Goal: Task Accomplishment & Management: Manage account settings

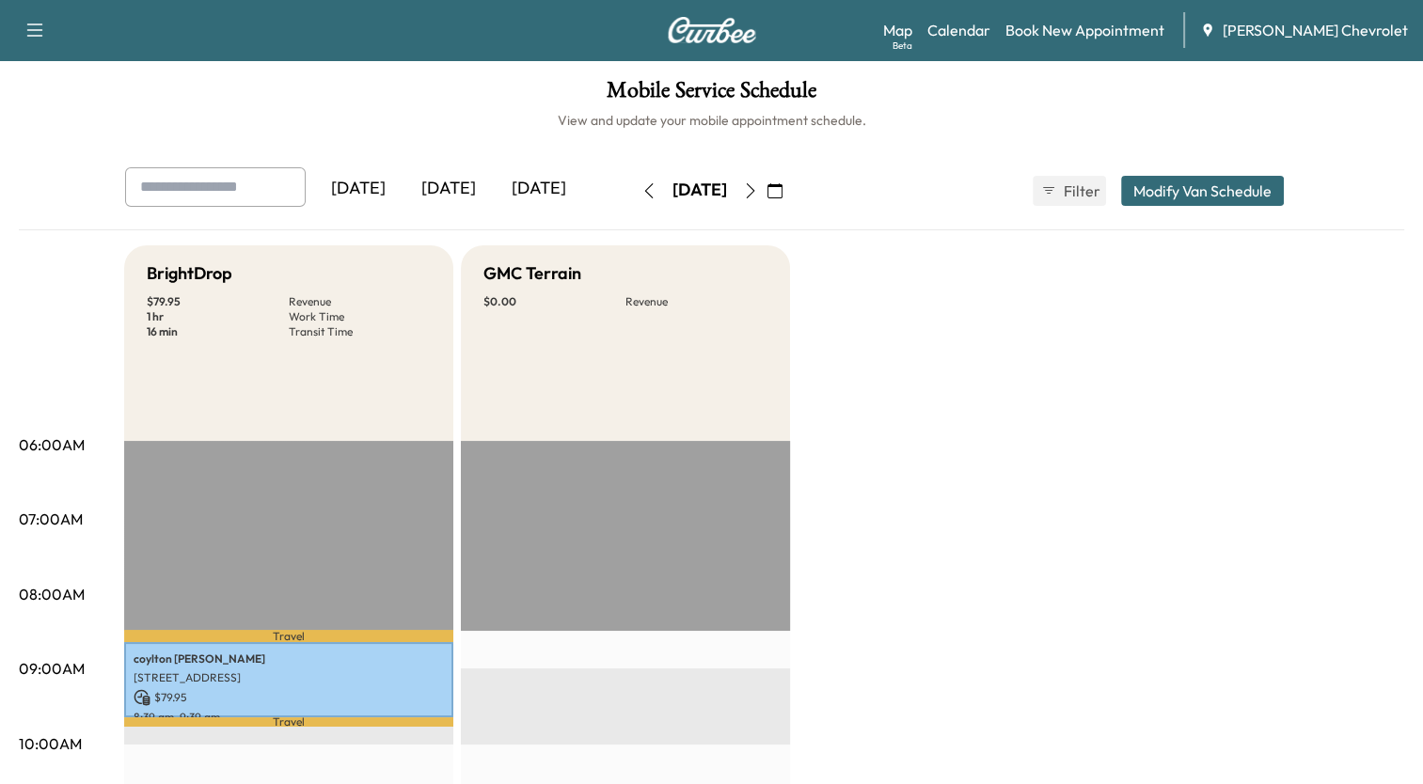
click at [758, 190] on icon "button" at bounding box center [750, 190] width 15 height 15
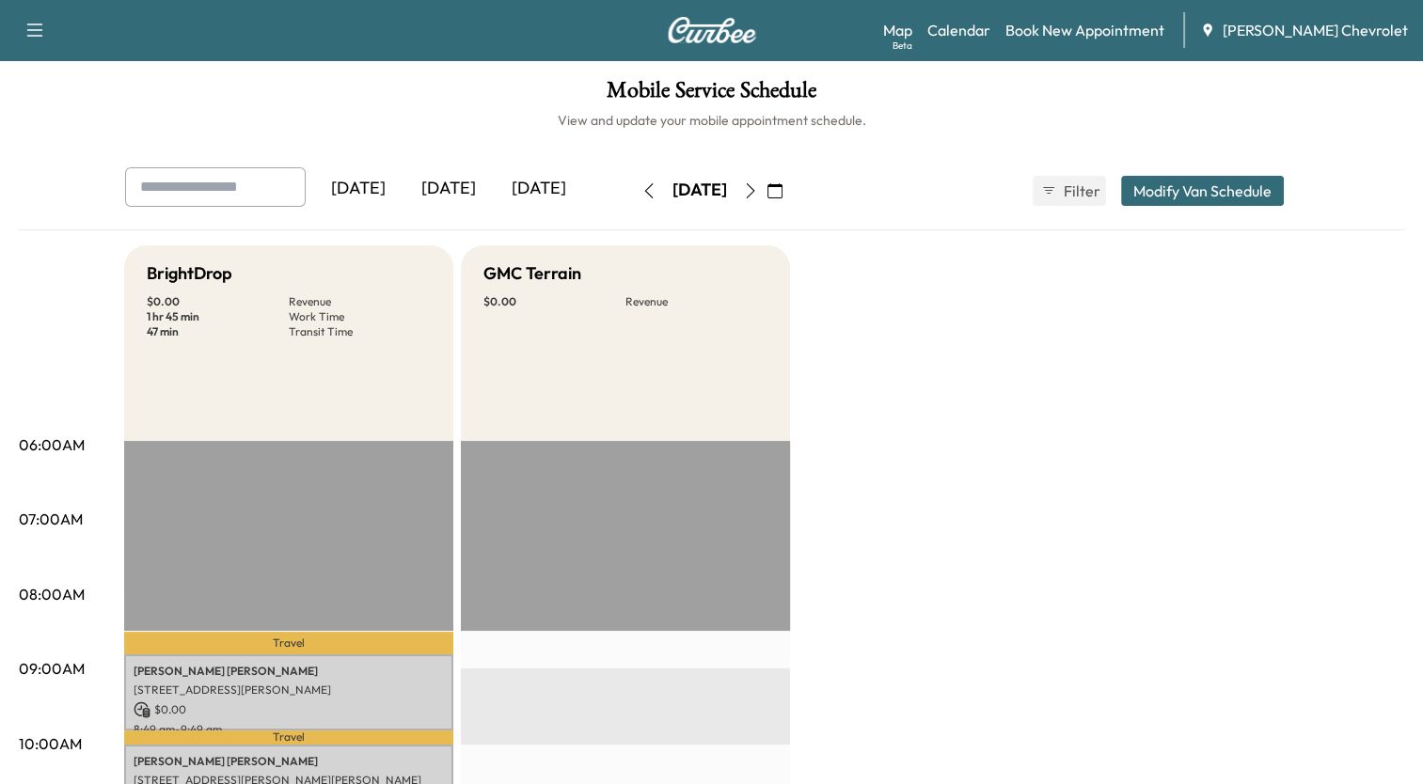
click at [758, 193] on icon "button" at bounding box center [750, 190] width 15 height 15
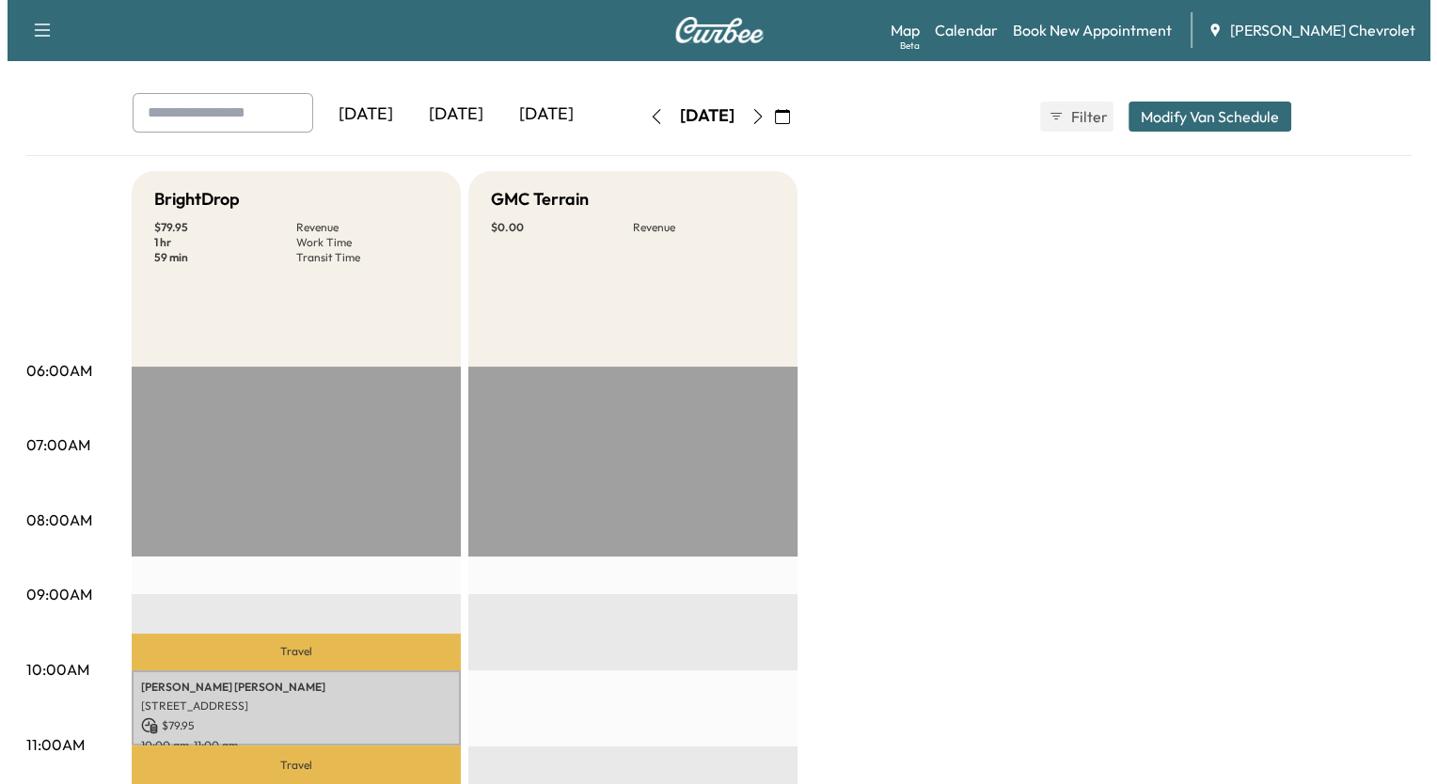
scroll to position [376, 0]
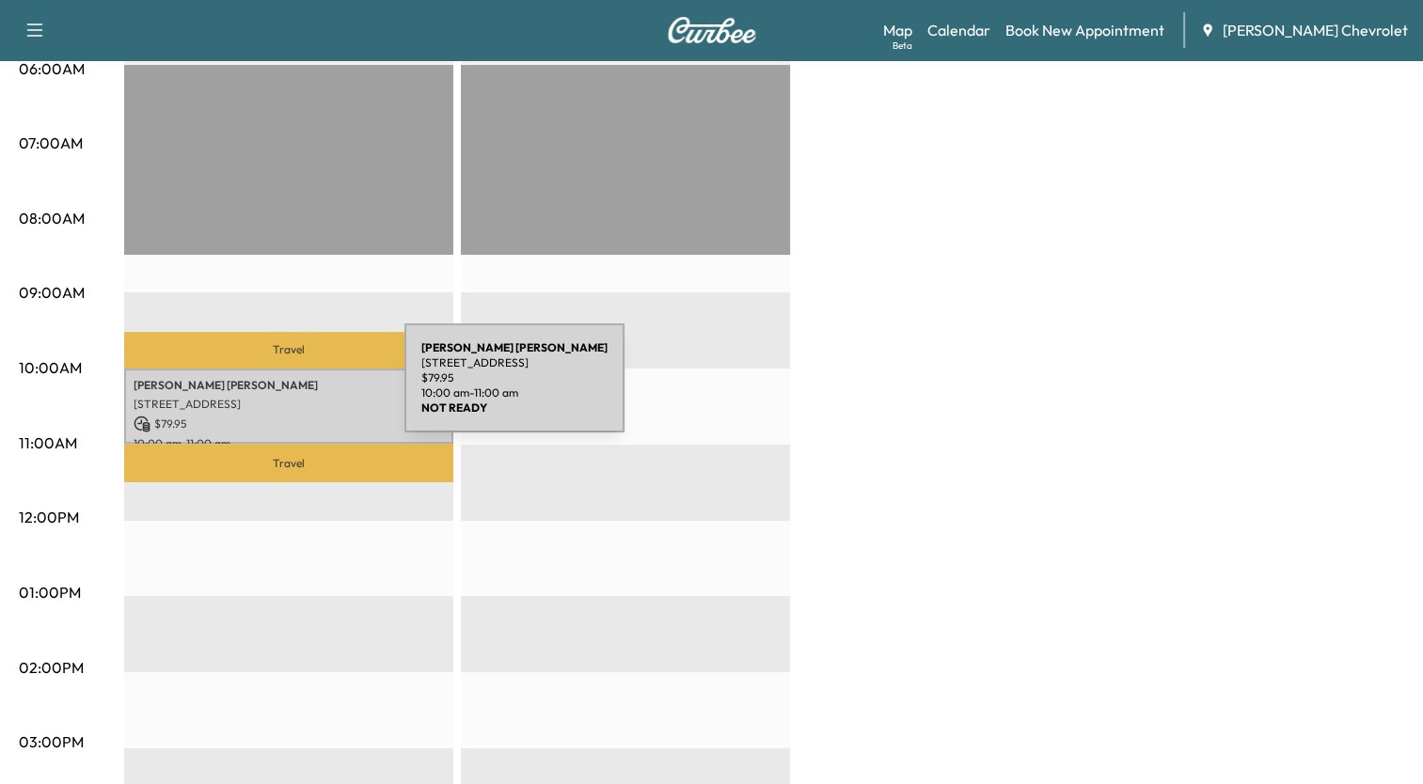
click at [263, 389] on div "[PERSON_NAME] [STREET_ADDRESS] $ 79.95 10:00 am - 11:00 am" at bounding box center [288, 407] width 329 height 76
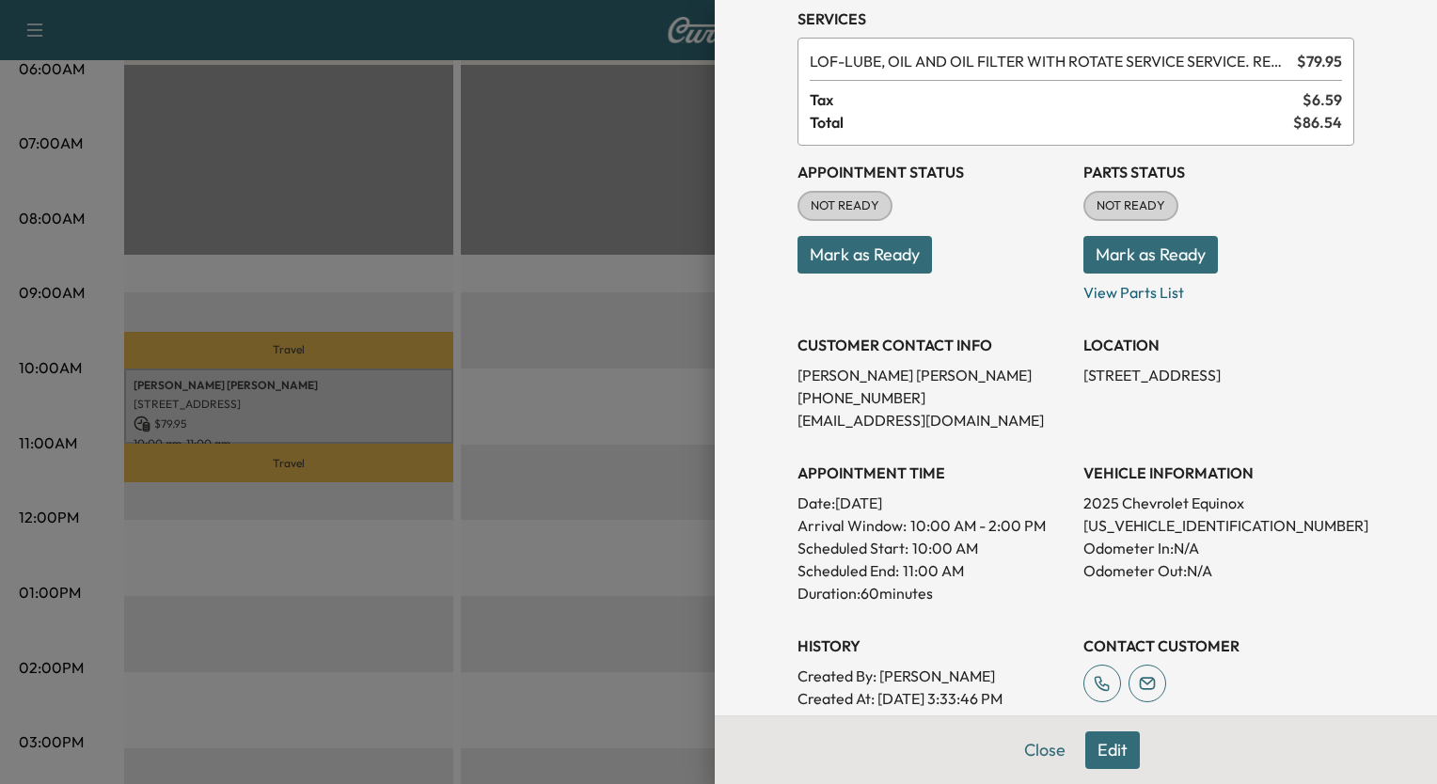
scroll to position [188, 0]
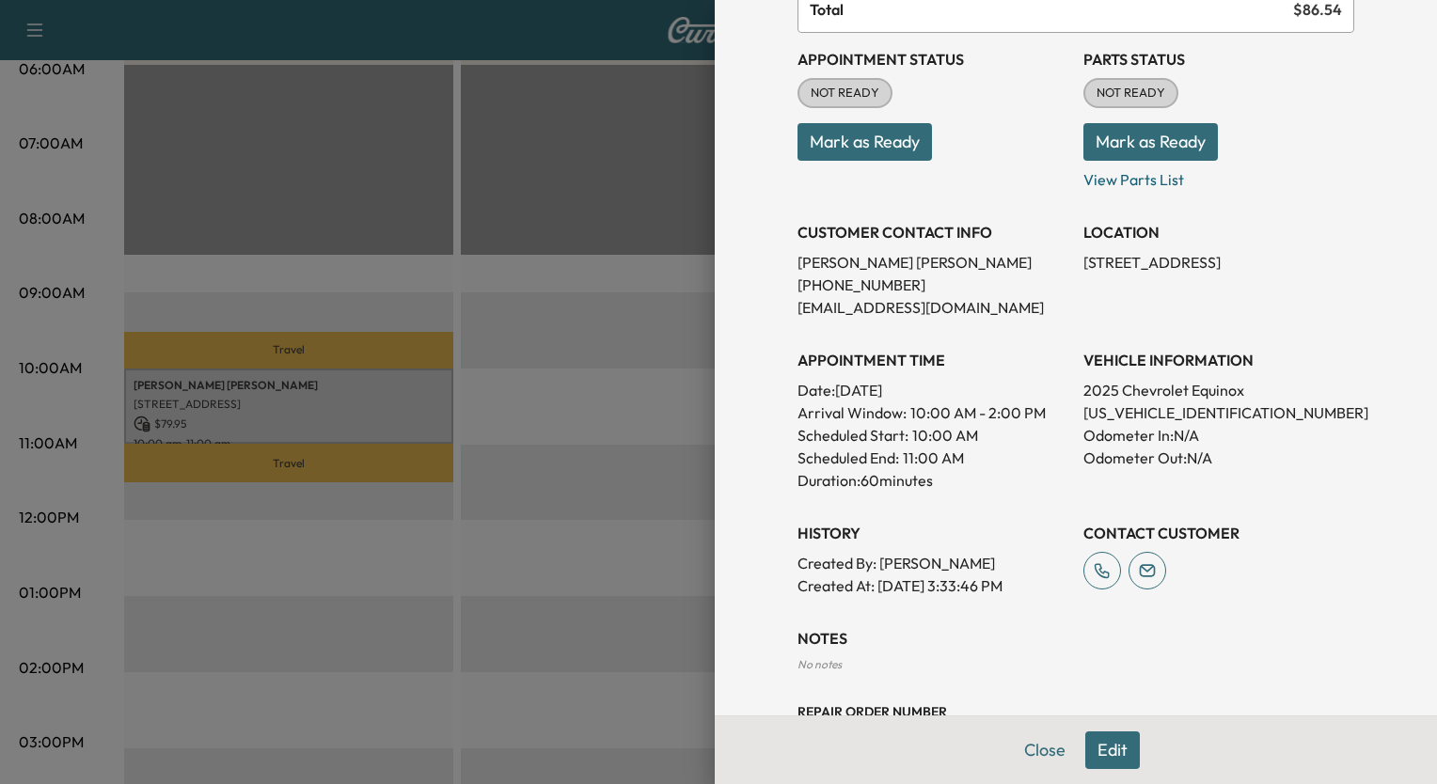
click at [1102, 747] on button "Edit" at bounding box center [1112, 751] width 55 height 38
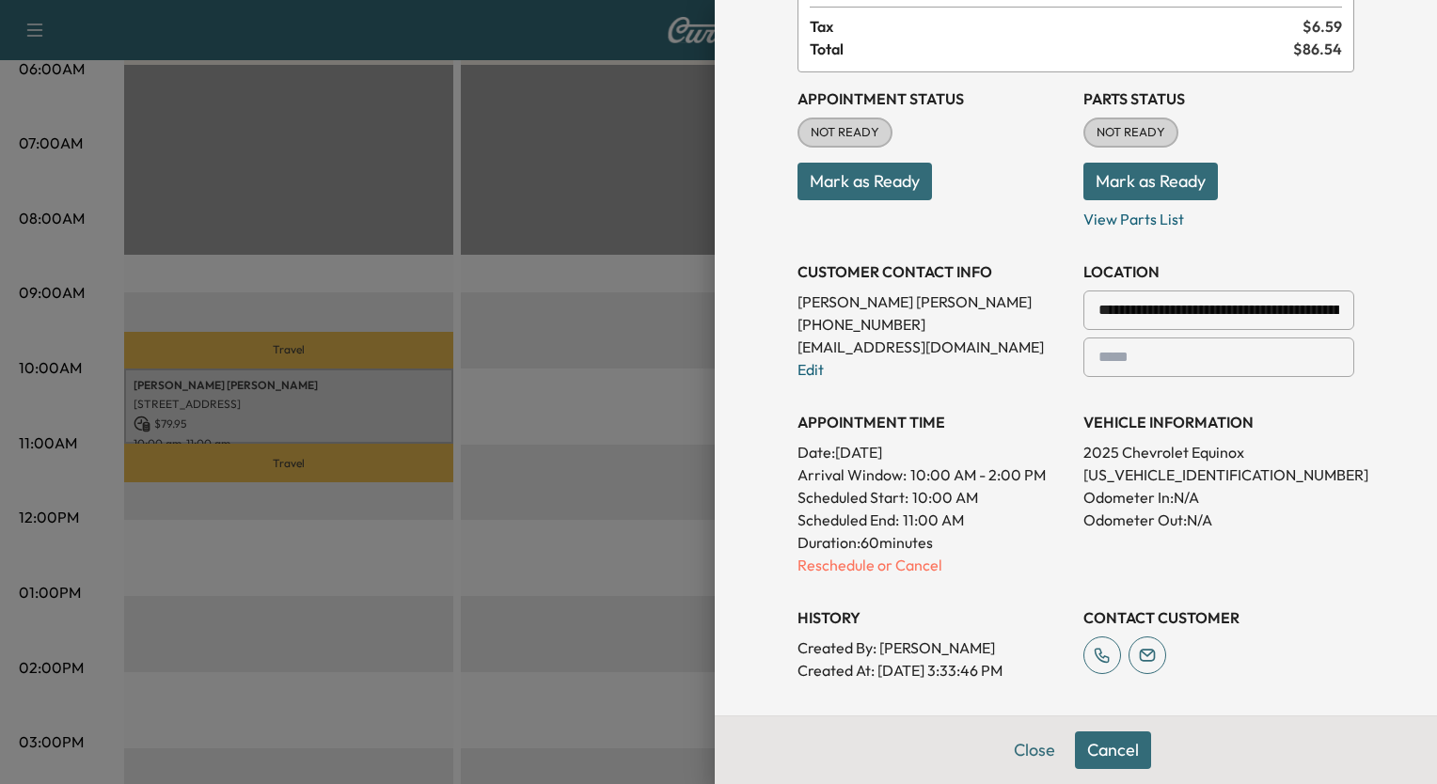
scroll to position [227, 0]
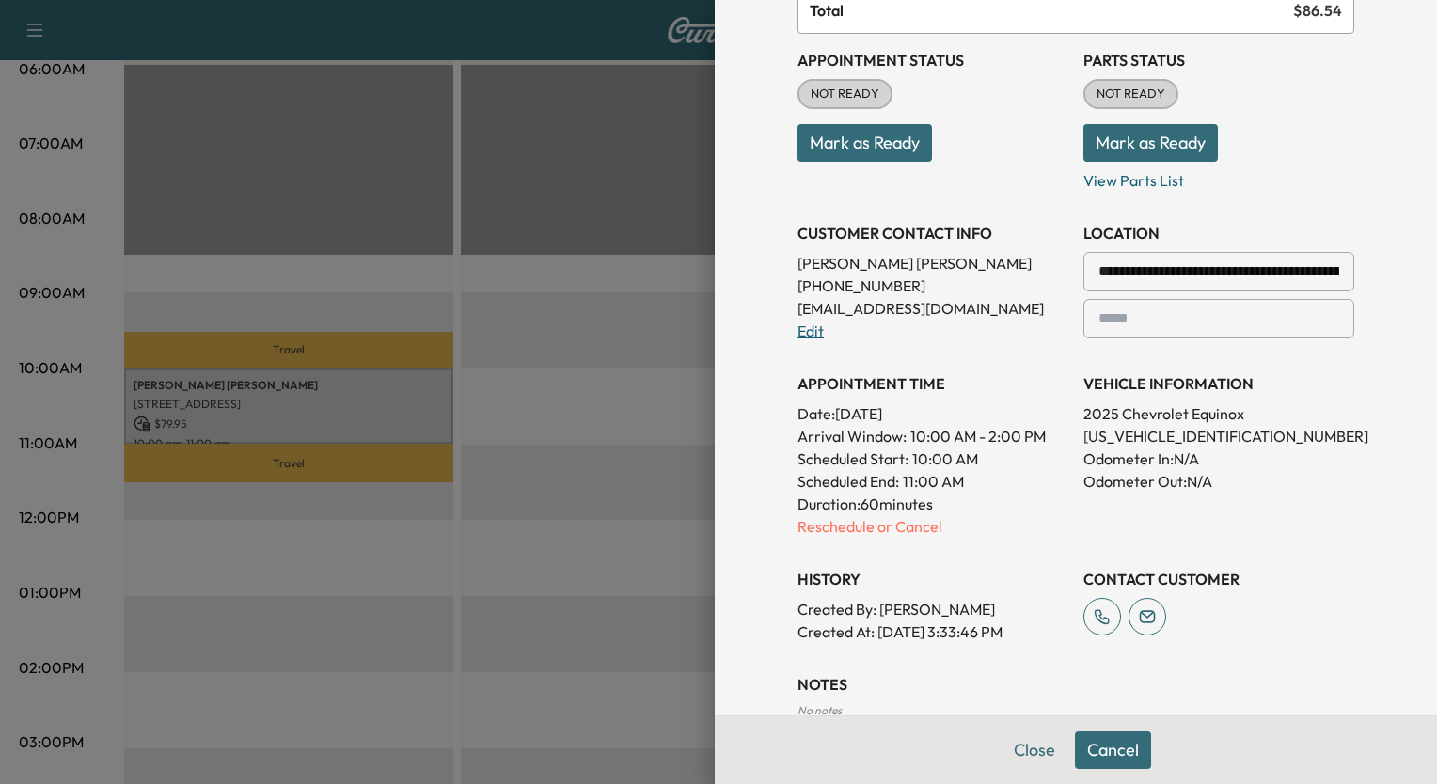
click at [802, 332] on link "Edit" at bounding box center [811, 331] width 26 height 19
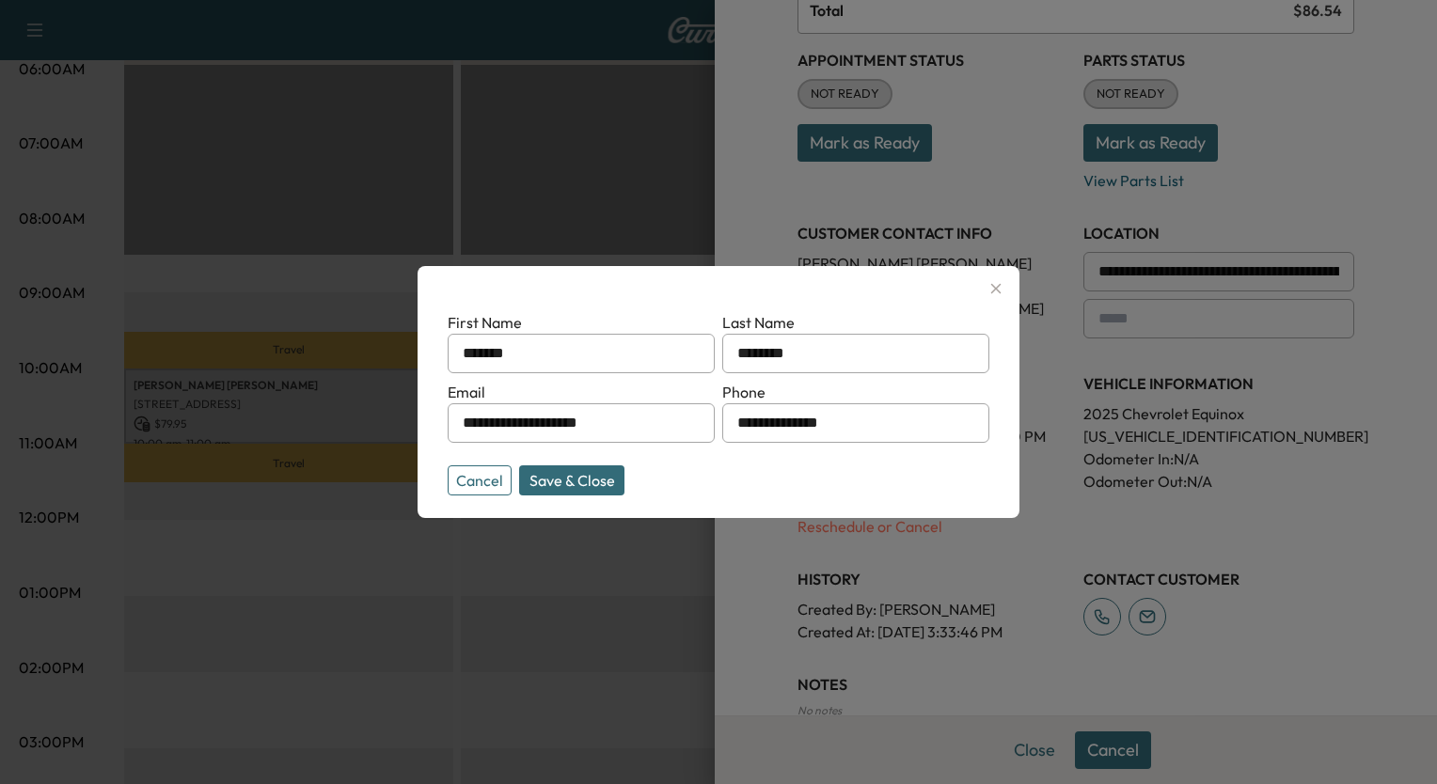
click at [654, 421] on input "**********" at bounding box center [581, 423] width 267 height 40
type input "*"
type input "**********"
click at [598, 481] on button "Save & Close" at bounding box center [571, 481] width 105 height 30
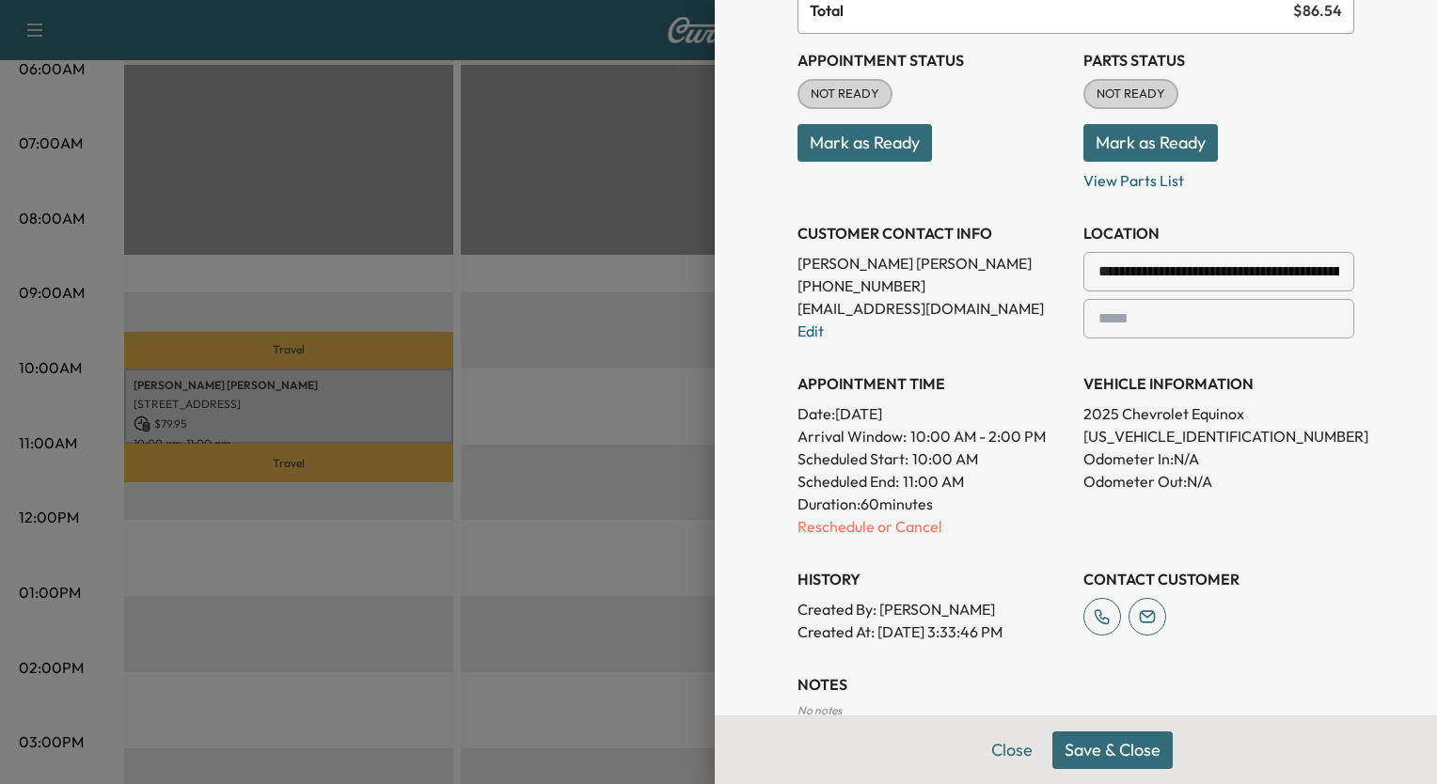
click at [1129, 757] on button "Save & Close" at bounding box center [1112, 751] width 120 height 38
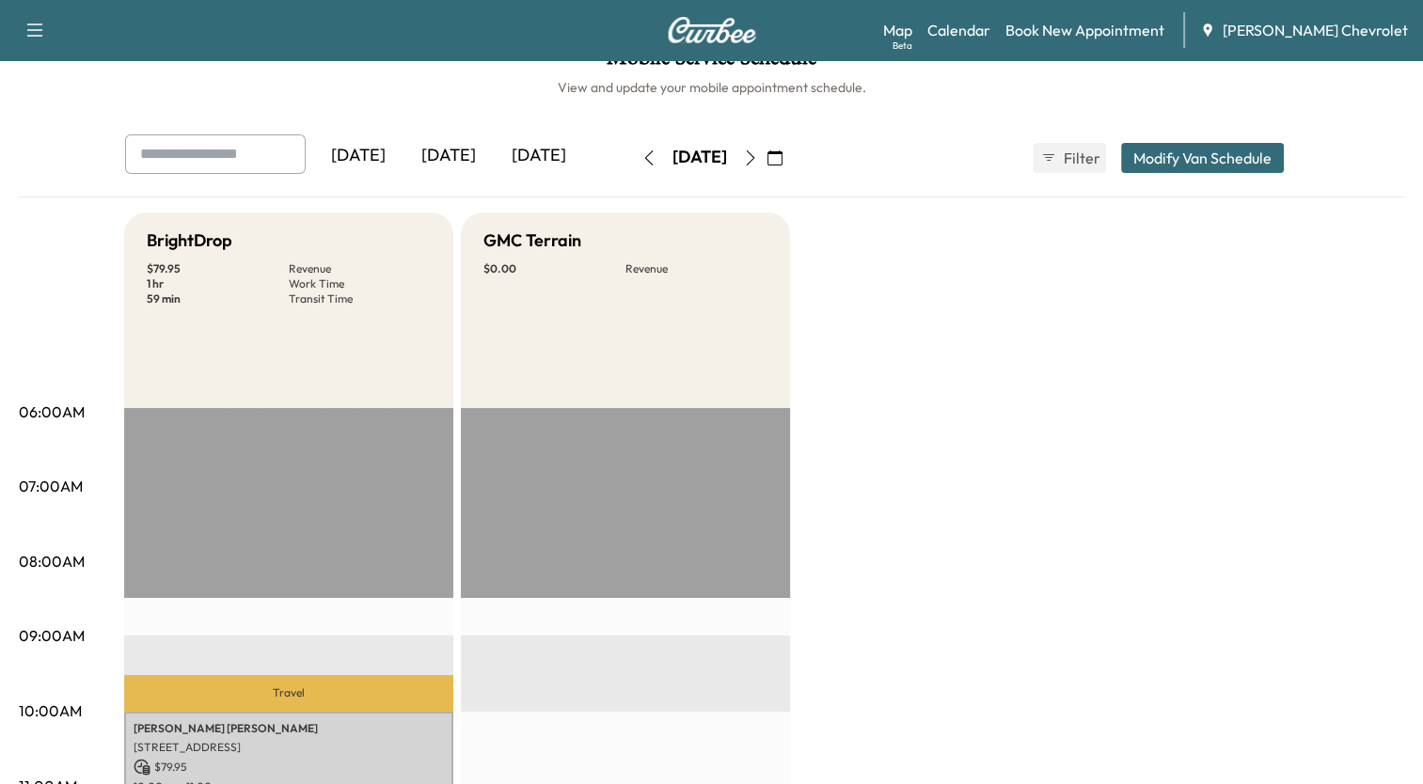
scroll to position [0, 0]
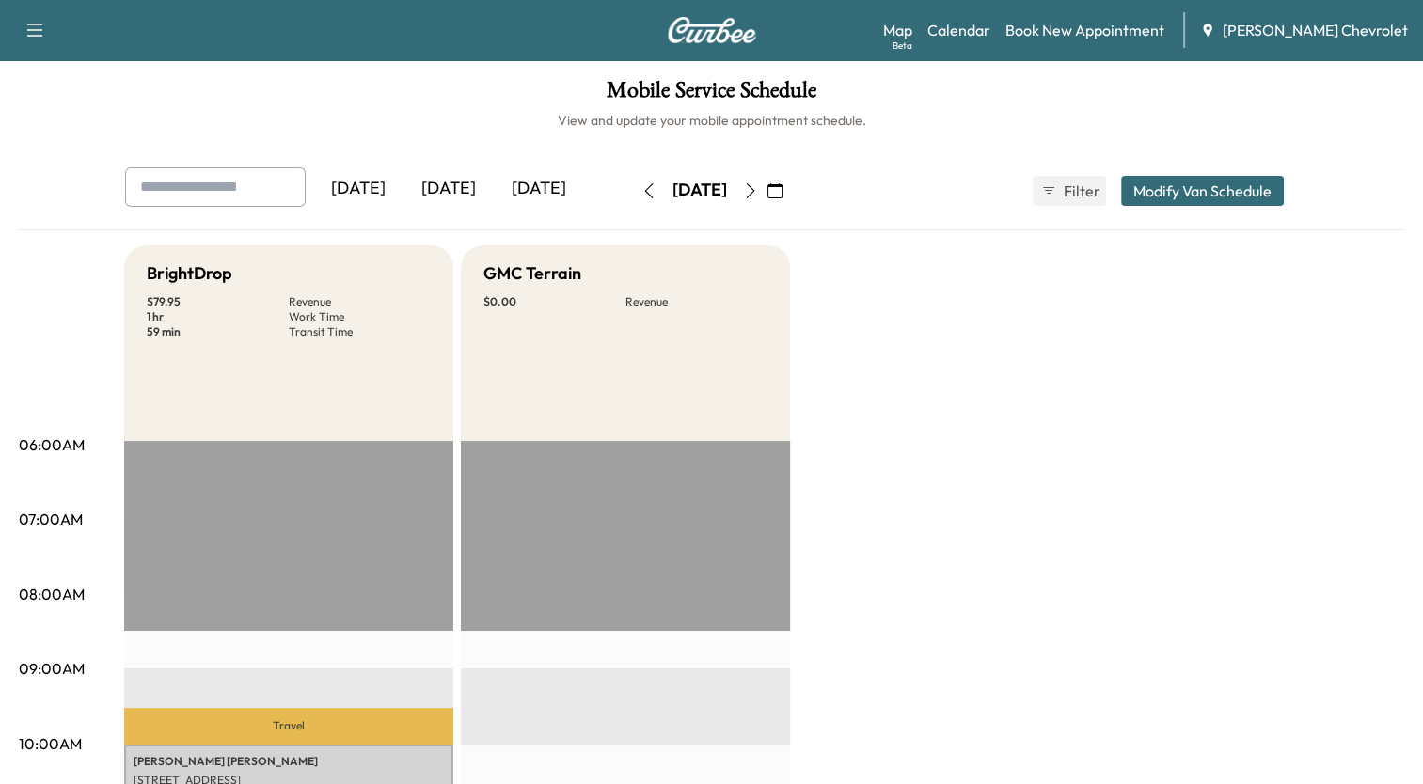
click at [641, 183] on icon "button" at bounding box center [648, 190] width 15 height 15
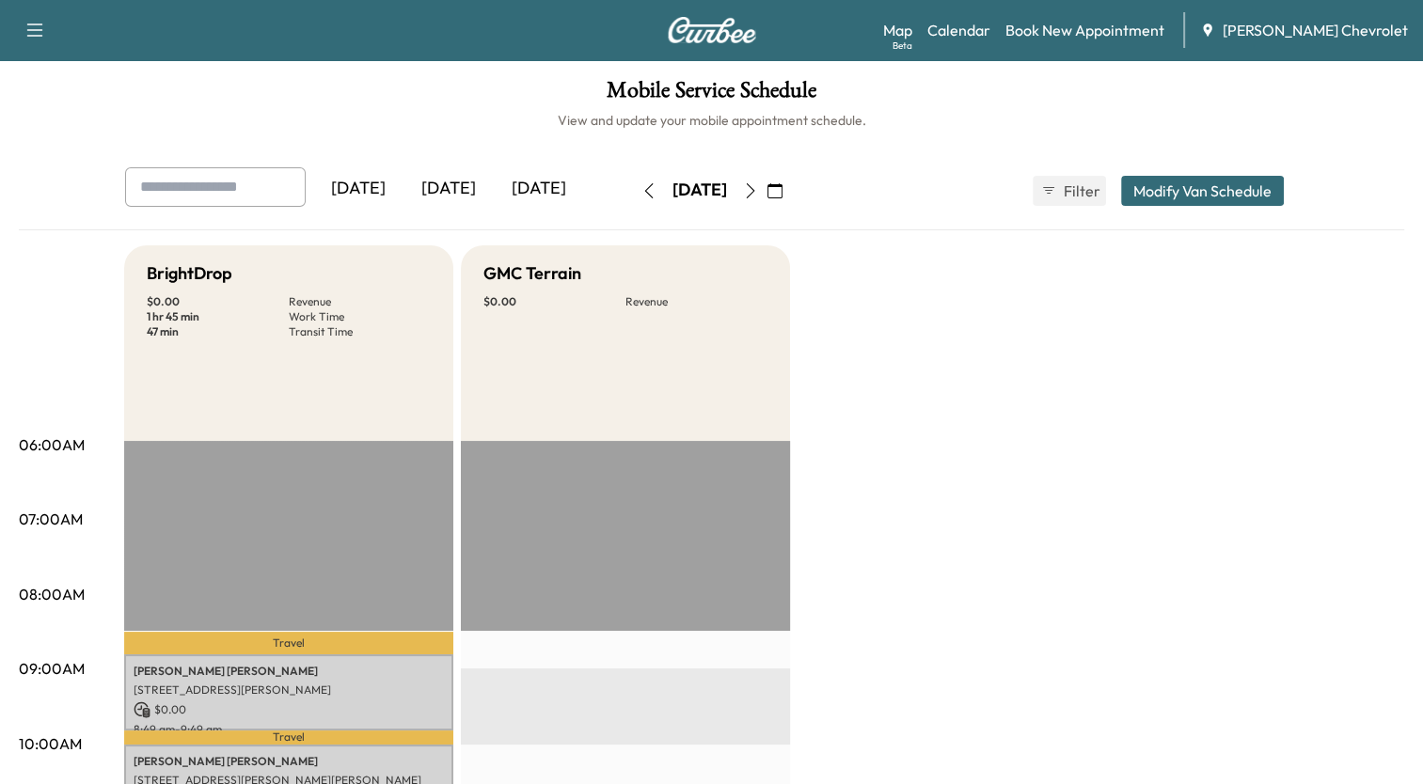
click at [758, 194] on icon "button" at bounding box center [750, 190] width 15 height 15
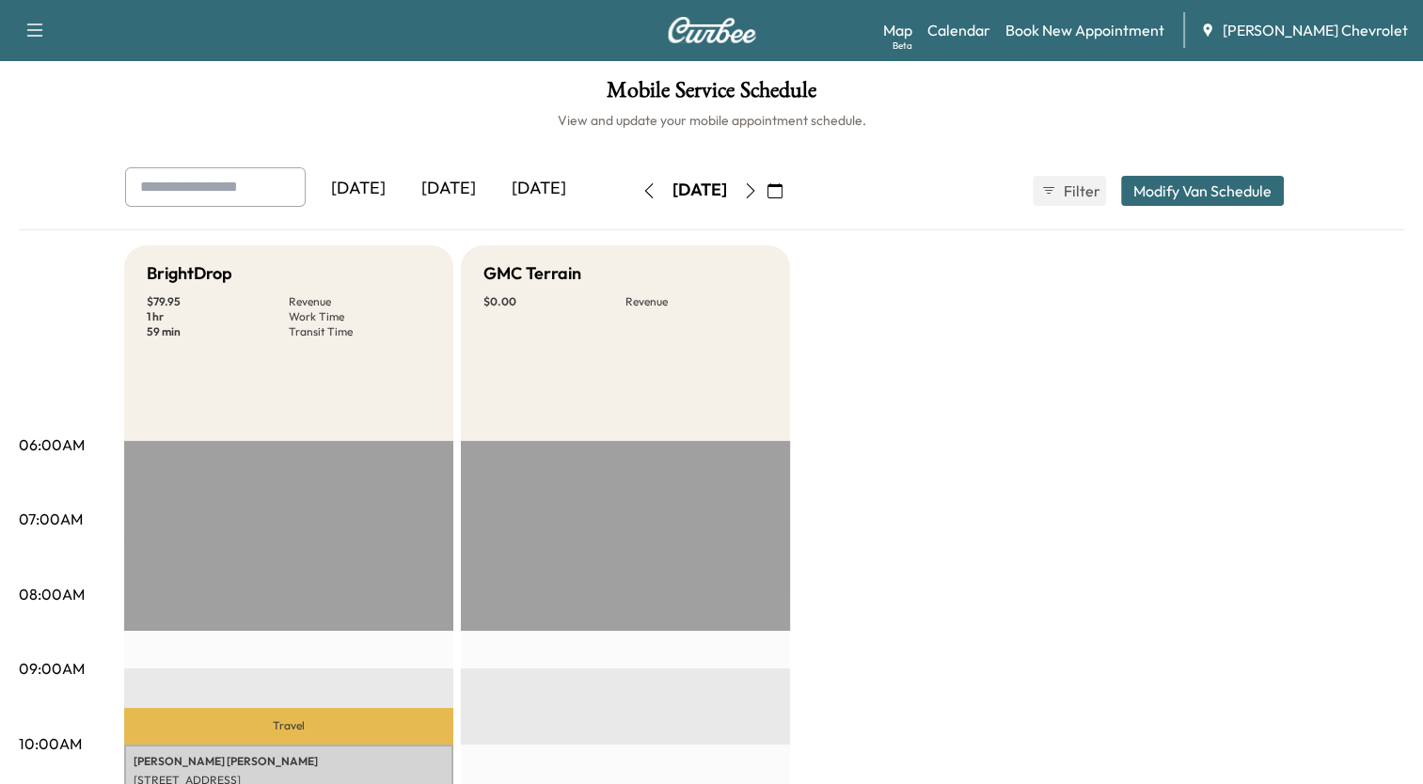
click at [791, 194] on button "button" at bounding box center [775, 191] width 32 height 30
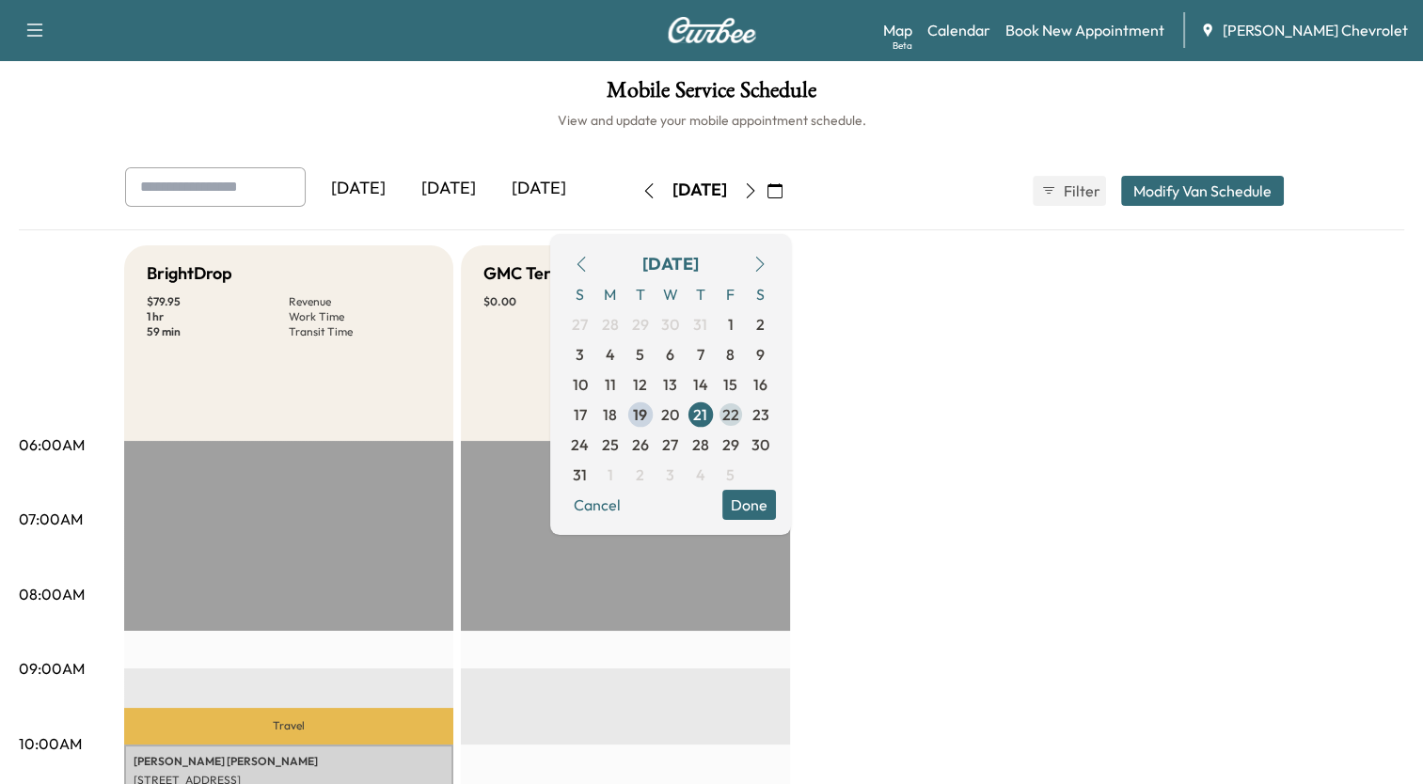
click at [739, 409] on span "22" at bounding box center [730, 414] width 17 height 23
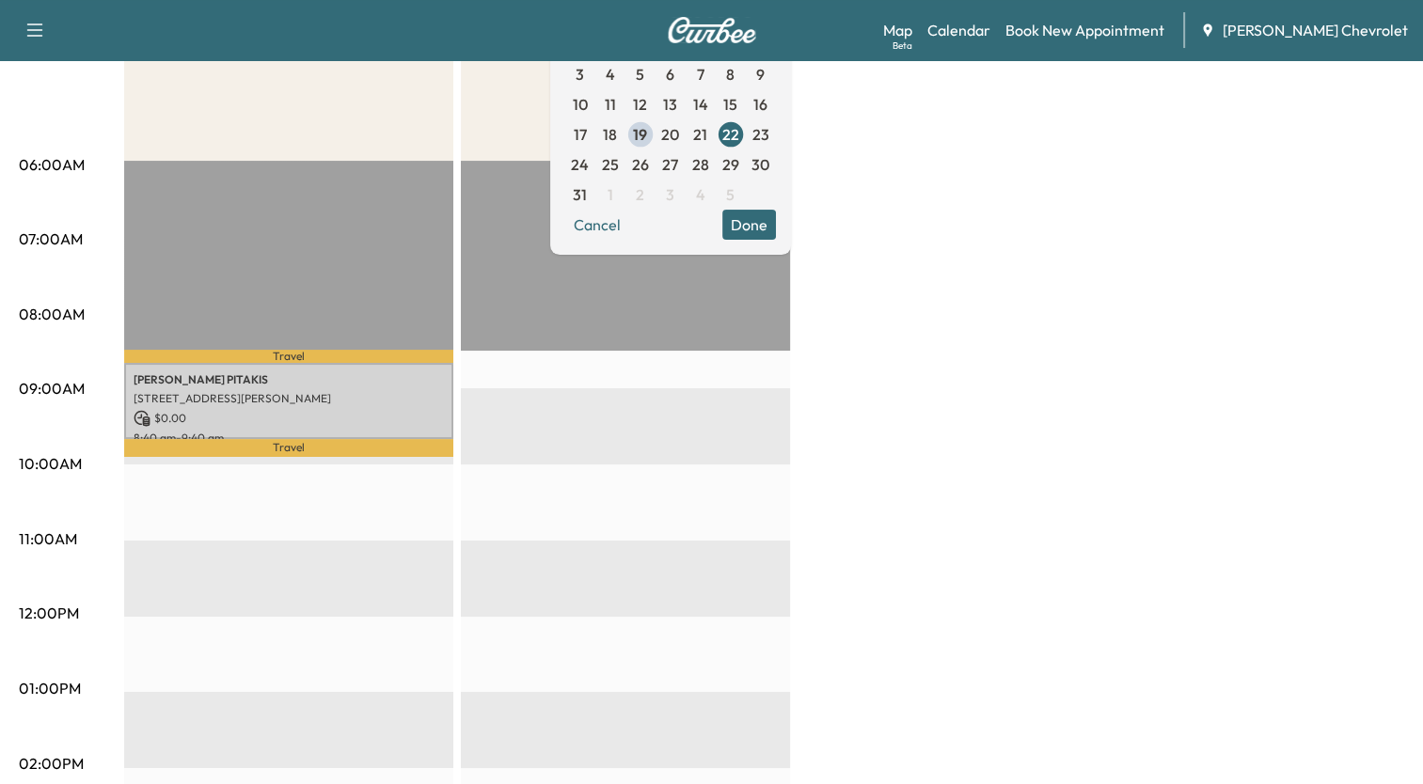
scroll to position [282, 0]
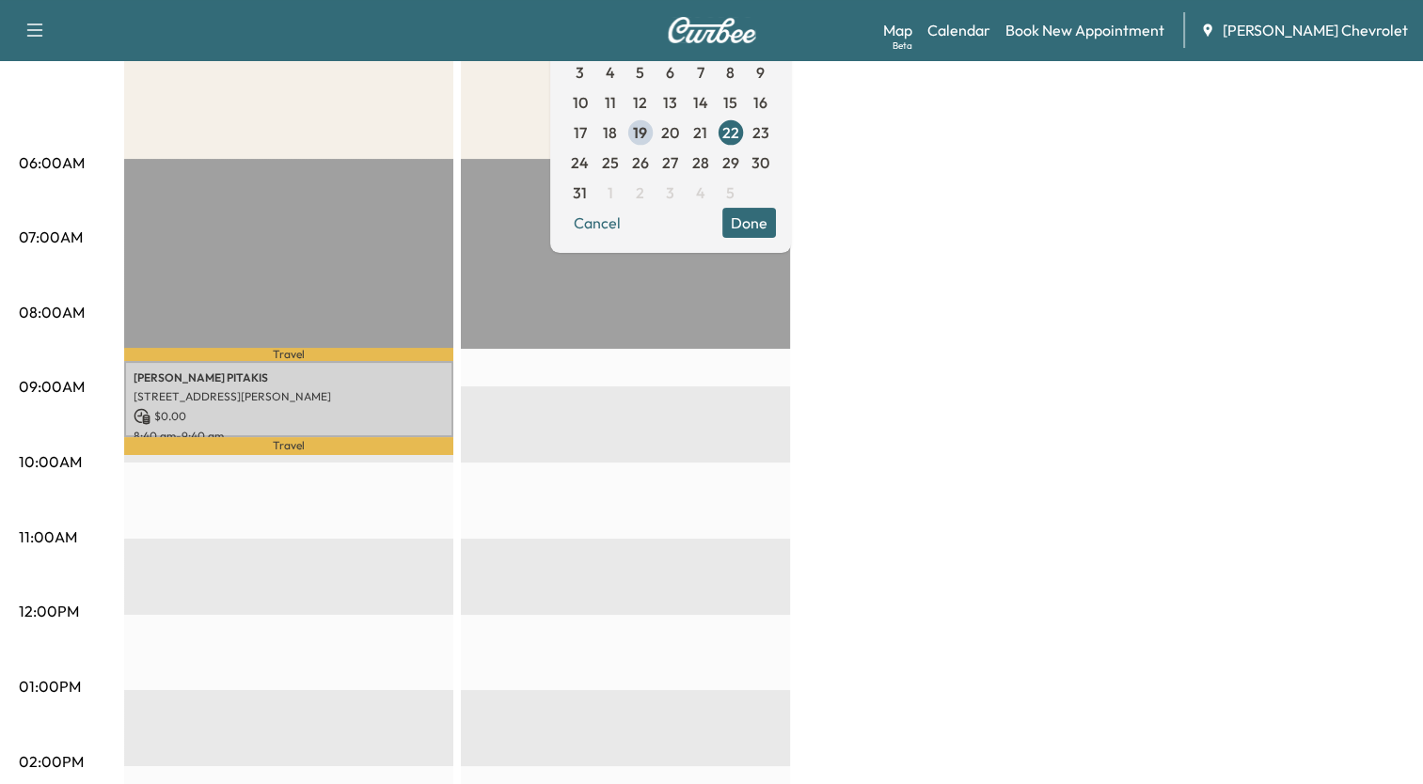
click at [776, 214] on button "Done" at bounding box center [749, 223] width 54 height 30
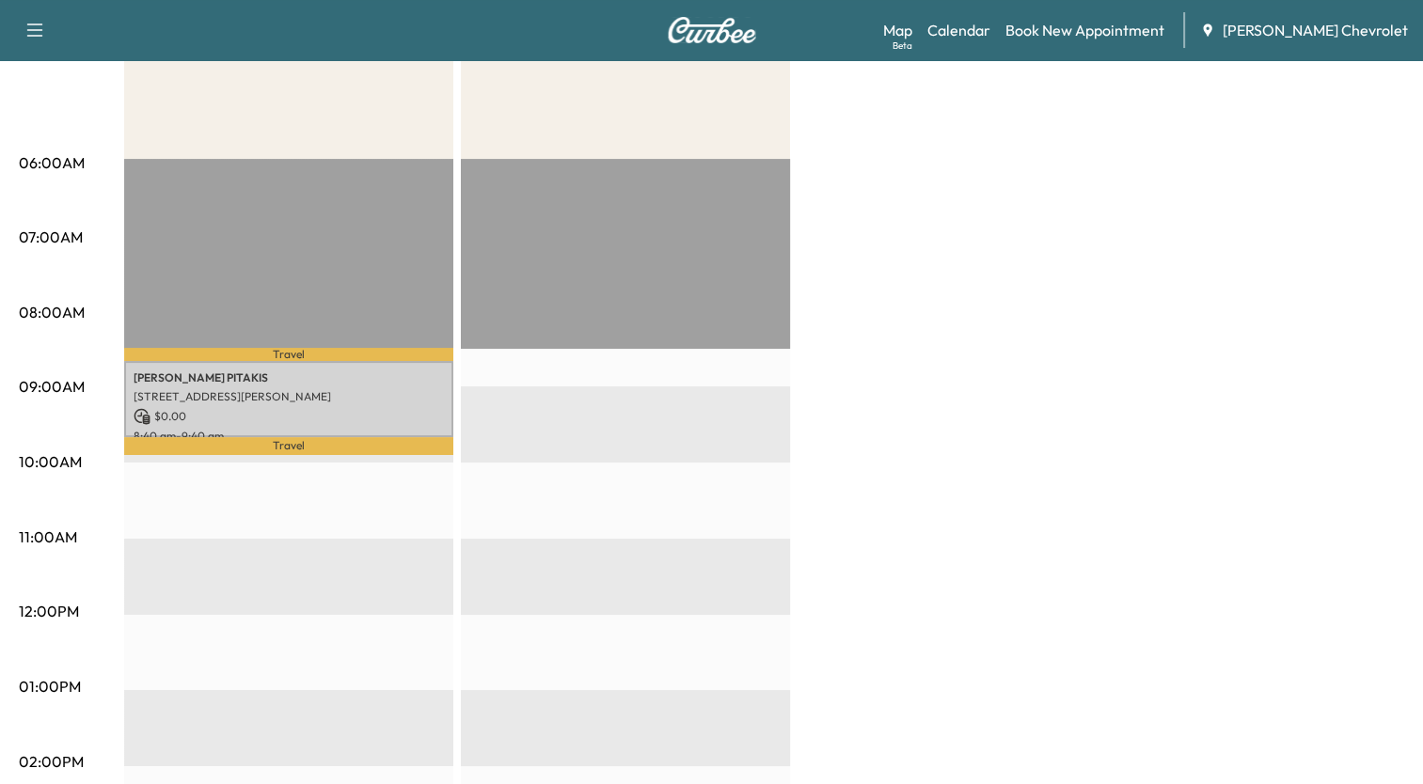
scroll to position [0, 0]
